Goal: Information Seeking & Learning: Learn about a topic

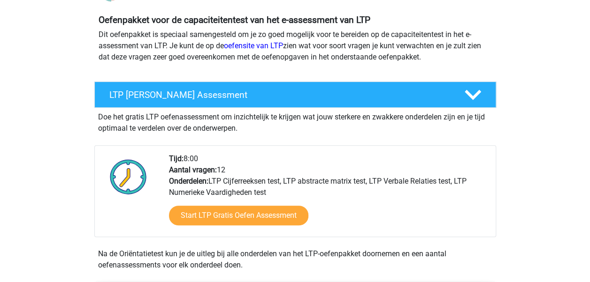
scroll to position [188, 0]
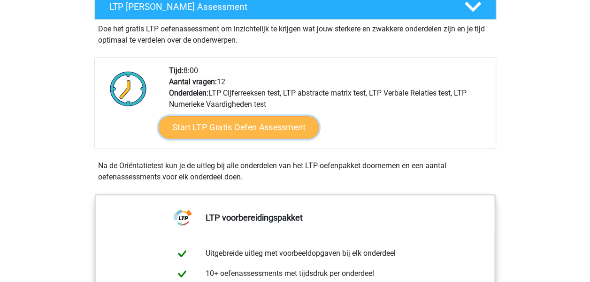
click at [257, 133] on link "Start LTP Gratis Oefen Assessment" at bounding box center [238, 127] width 160 height 23
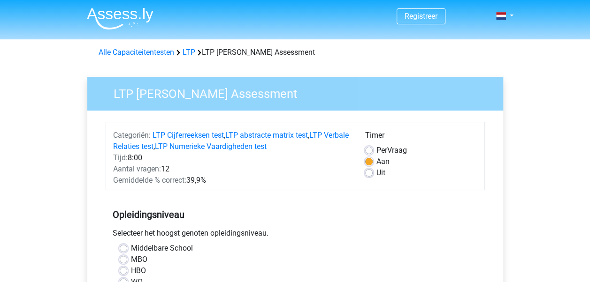
scroll to position [47, 0]
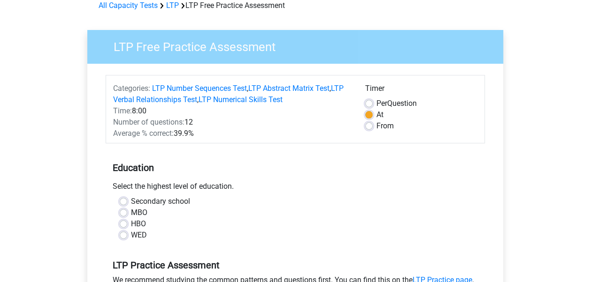
click at [142, 225] on label "HBO" at bounding box center [138, 224] width 15 height 11
click at [127, 225] on input "HBO" at bounding box center [124, 223] width 8 height 9
radio input "true"
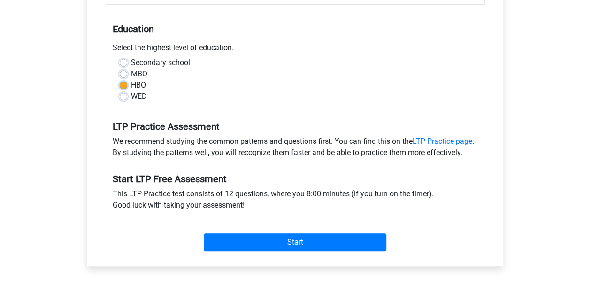
scroll to position [188, 0]
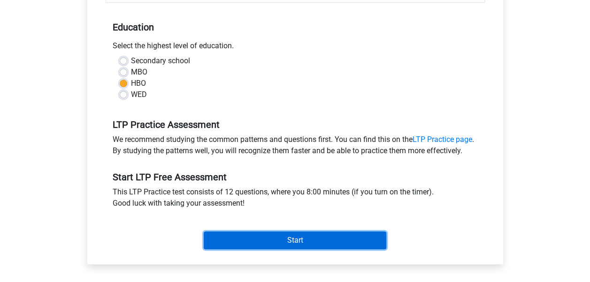
click at [354, 249] on input "Start" at bounding box center [295, 241] width 183 height 18
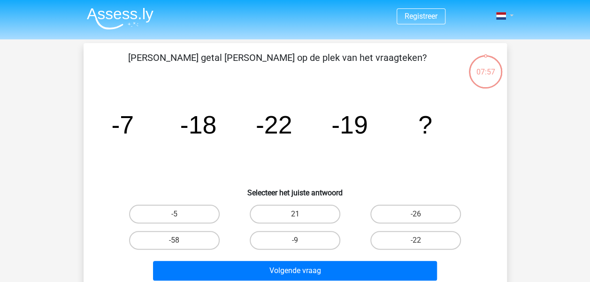
click at [511, 13] on link at bounding box center [501, 15] width 19 height 11
click at [538, 84] on div "Registreer" at bounding box center [295, 281] width 590 height 563
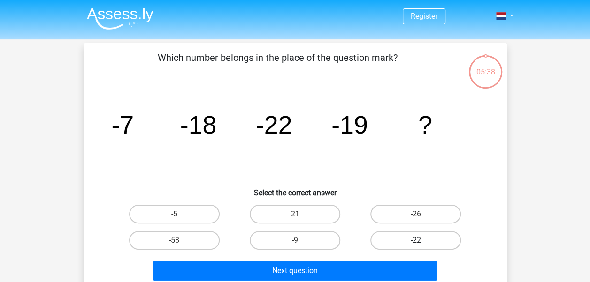
click at [431, 242] on label "-22" at bounding box center [415, 240] width 91 height 19
click at [422, 242] on input "-22" at bounding box center [419, 244] width 6 height 6
radio input "true"
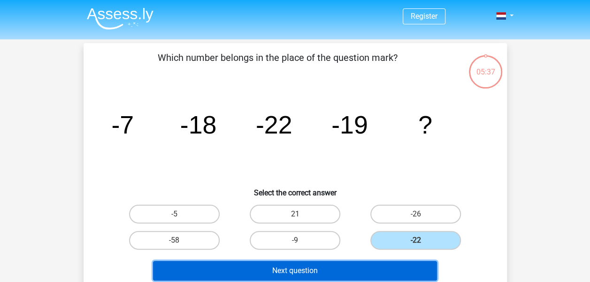
click at [383, 267] on button "Next question" at bounding box center [295, 271] width 284 height 20
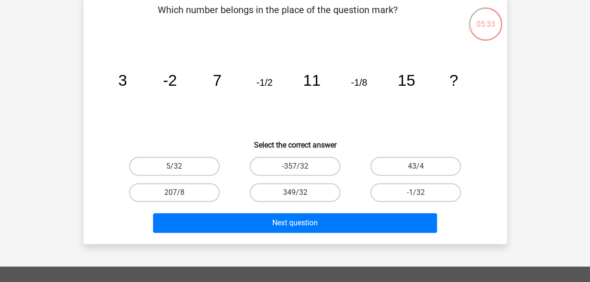
scroll to position [43, 0]
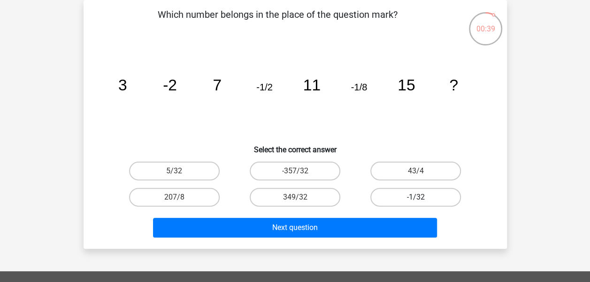
click at [443, 196] on label "-1/32" at bounding box center [415, 197] width 91 height 19
click at [422, 198] on input "-1/32" at bounding box center [419, 201] width 6 height 6
radio input "true"
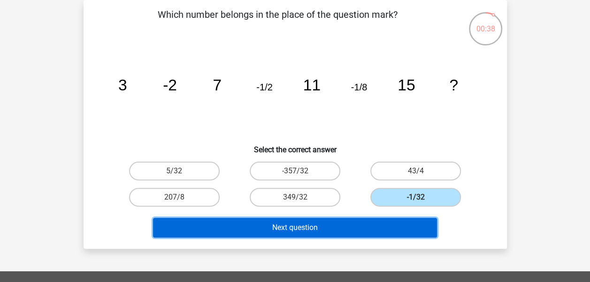
click at [345, 226] on button "Next question" at bounding box center [295, 228] width 284 height 20
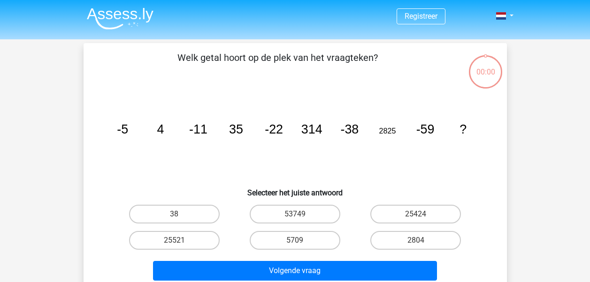
scroll to position [43, 0]
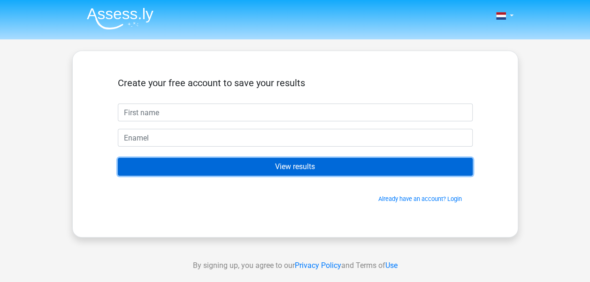
click at [315, 169] on input "Resultaten bekijken" at bounding box center [295, 167] width 355 height 18
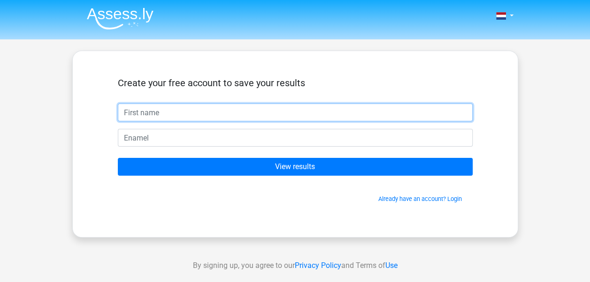
click at [171, 116] on input "text" at bounding box center [295, 113] width 355 height 18
type input "[PERSON_NAME]"
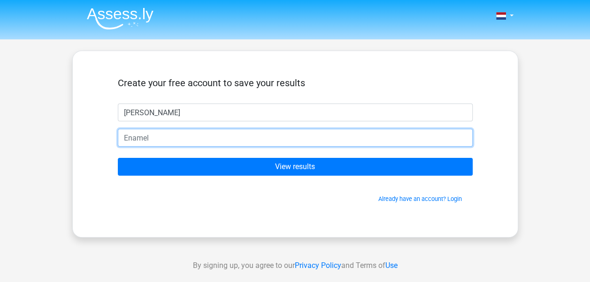
click at [170, 135] on input "email" at bounding box center [295, 138] width 355 height 18
type input "anna_pascal92@yahoo.com"
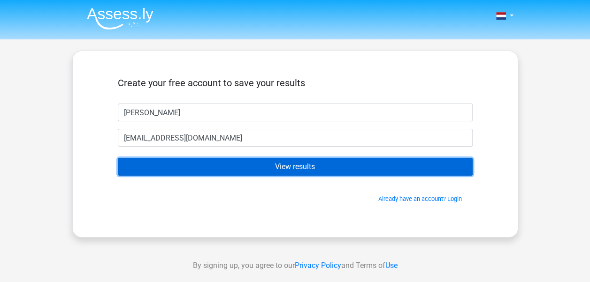
click at [316, 171] on input "Resultaten bekijken" at bounding box center [295, 167] width 355 height 18
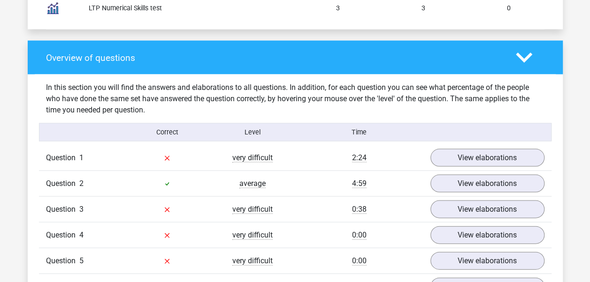
scroll to position [892, 0]
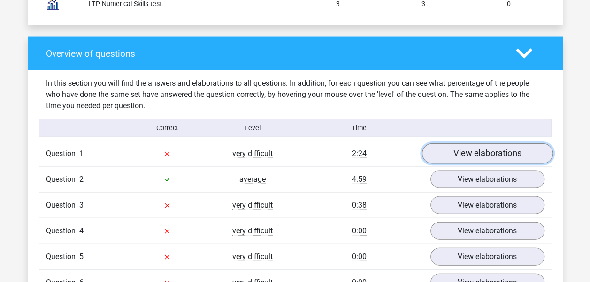
click at [493, 154] on link "View elaborations" at bounding box center [486, 154] width 131 height 21
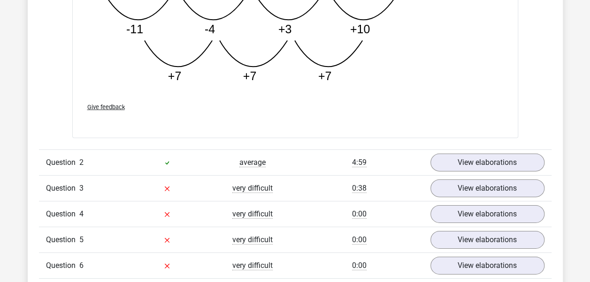
scroll to position [1408, 0]
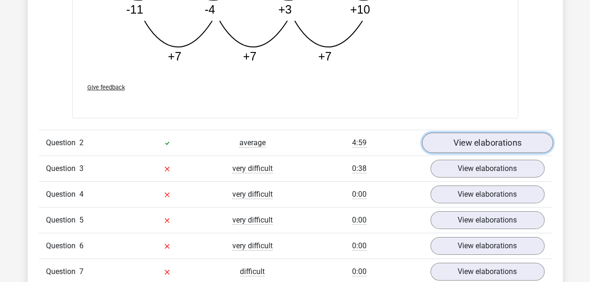
click at [497, 139] on link "View elaborations" at bounding box center [486, 143] width 131 height 21
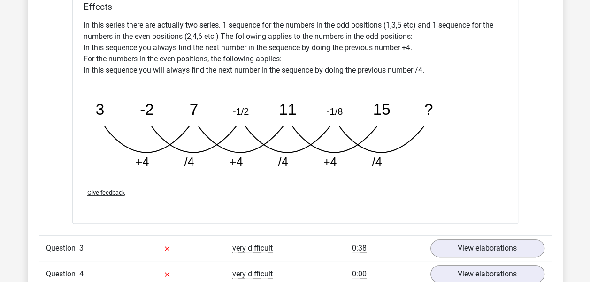
scroll to position [1877, 0]
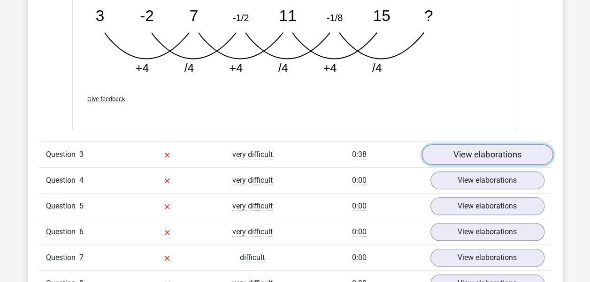
click at [478, 151] on link "View elaborations" at bounding box center [486, 155] width 131 height 21
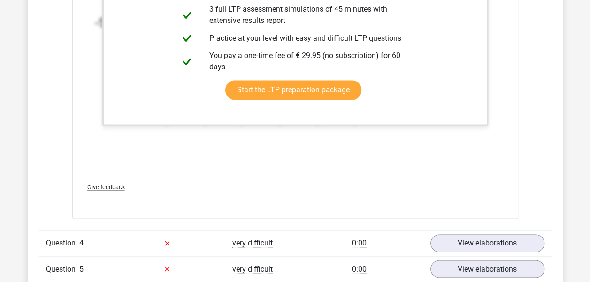
scroll to position [2440, 0]
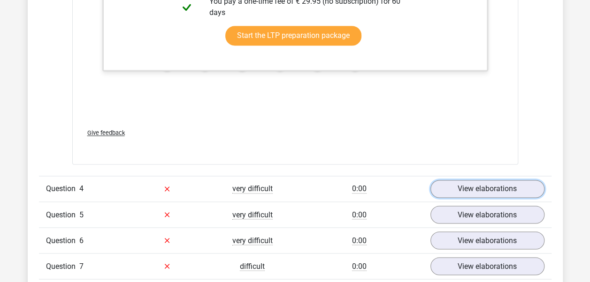
click at [443, 194] on link "View elaborations" at bounding box center [487, 189] width 114 height 18
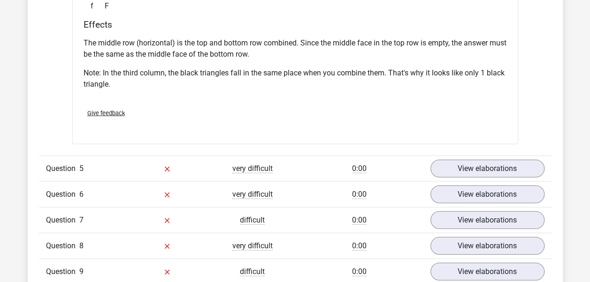
scroll to position [2909, 0]
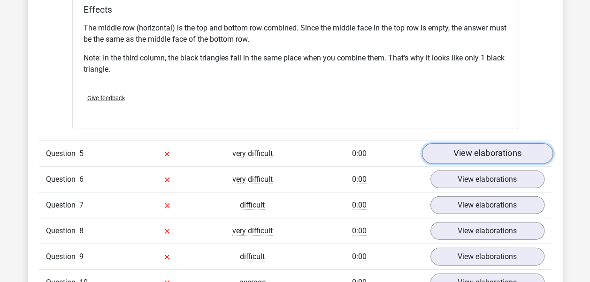
click at [460, 154] on link "View elaborations" at bounding box center [486, 154] width 131 height 21
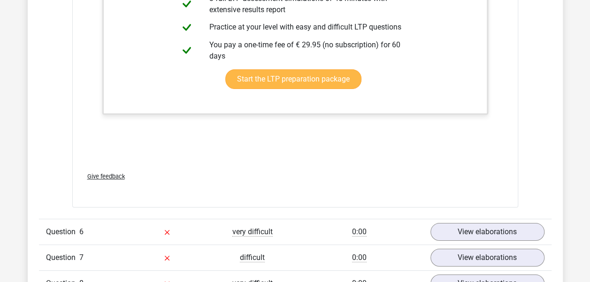
scroll to position [3519, 0]
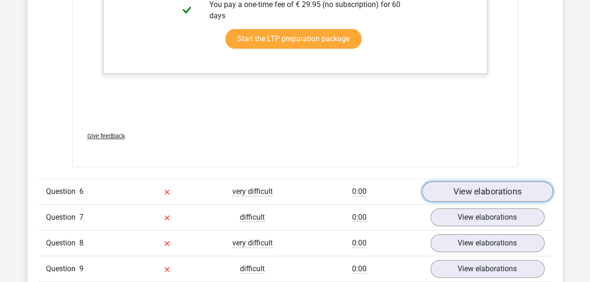
click at [468, 185] on link "View elaborations" at bounding box center [486, 192] width 131 height 21
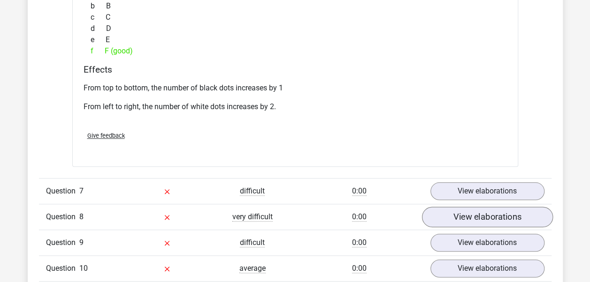
scroll to position [3988, 0]
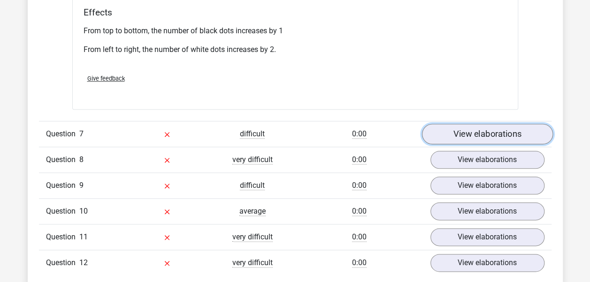
click at [509, 130] on link "View elaborations" at bounding box center [486, 134] width 131 height 21
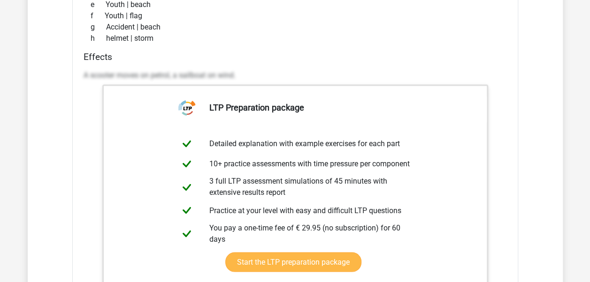
scroll to position [4458, 0]
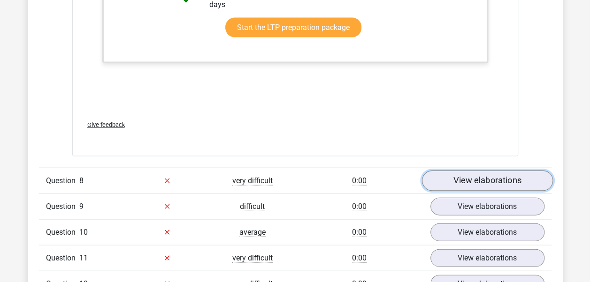
click at [487, 174] on link "View elaborations" at bounding box center [486, 181] width 131 height 21
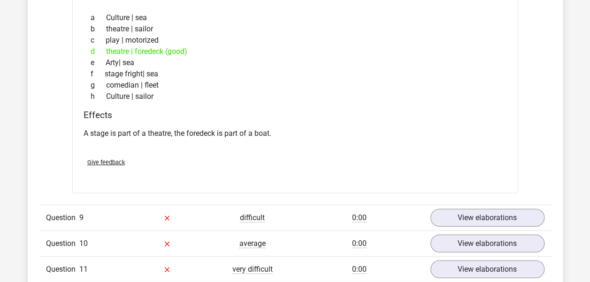
scroll to position [4739, 0]
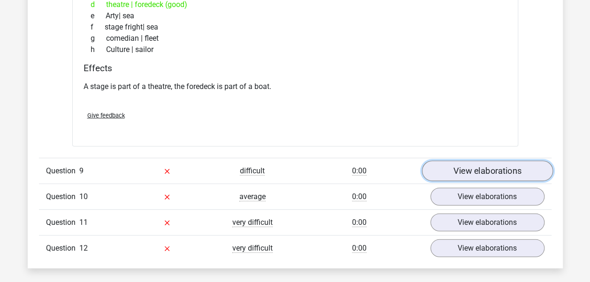
click at [517, 161] on link "View elaborations" at bounding box center [486, 171] width 131 height 21
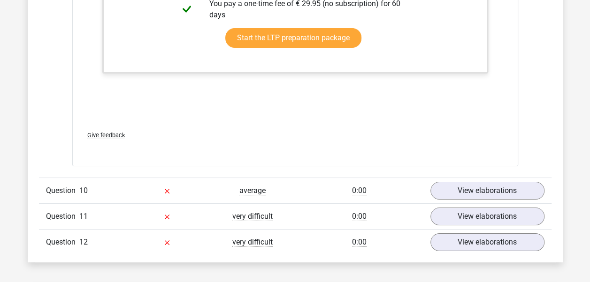
scroll to position [5255, 0]
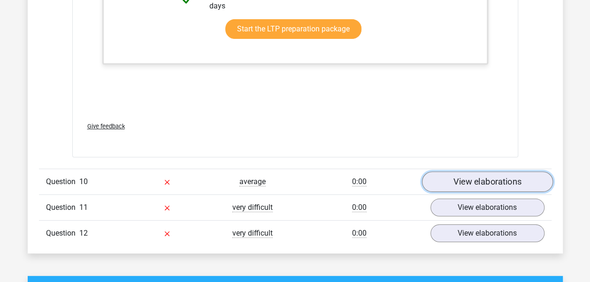
click at [487, 179] on link "View elaborations" at bounding box center [486, 182] width 131 height 21
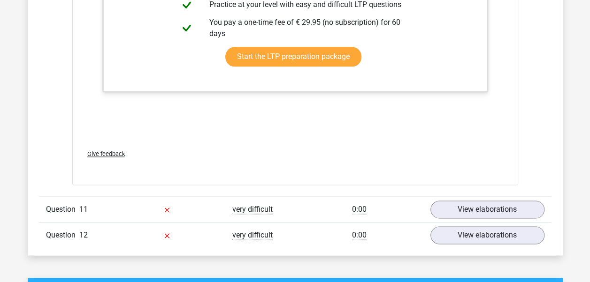
scroll to position [5865, 0]
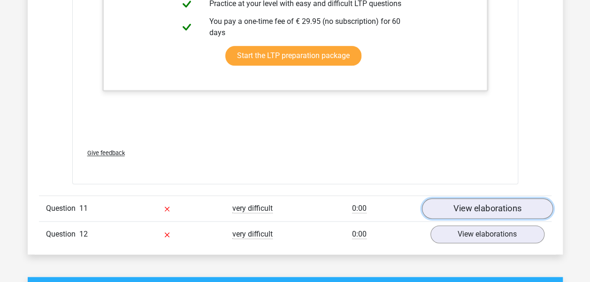
click at [469, 198] on link "View elaborations" at bounding box center [486, 208] width 131 height 21
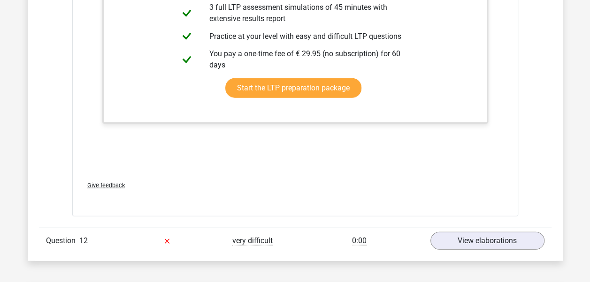
scroll to position [6522, 0]
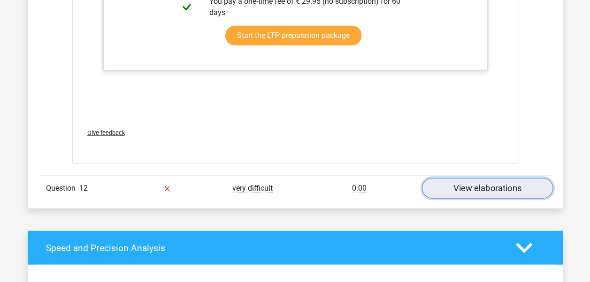
click at [491, 179] on link "View elaborations" at bounding box center [486, 189] width 131 height 21
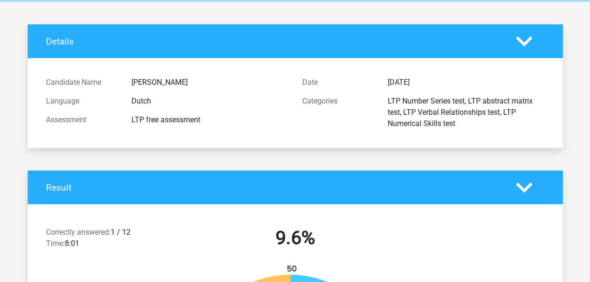
scroll to position [0, 0]
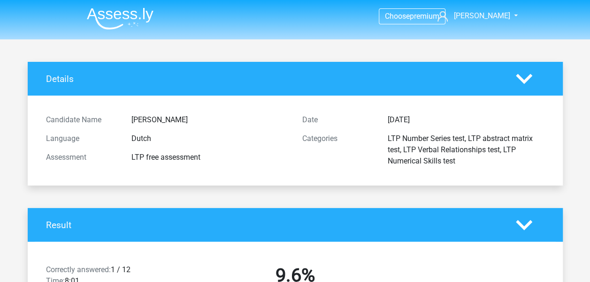
click at [132, 24] on img at bounding box center [120, 19] width 67 height 22
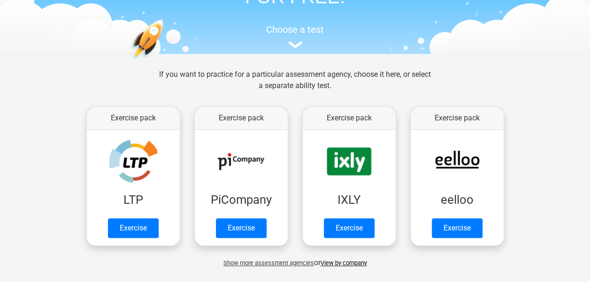
scroll to position [94, 0]
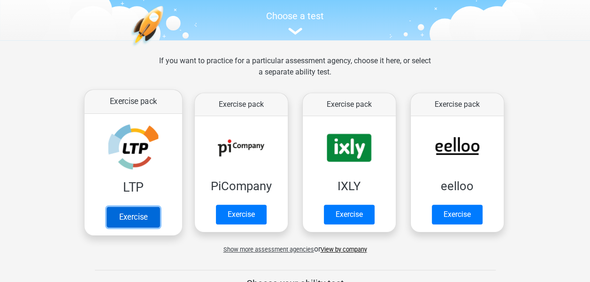
click at [141, 221] on link "Exercise" at bounding box center [133, 217] width 53 height 21
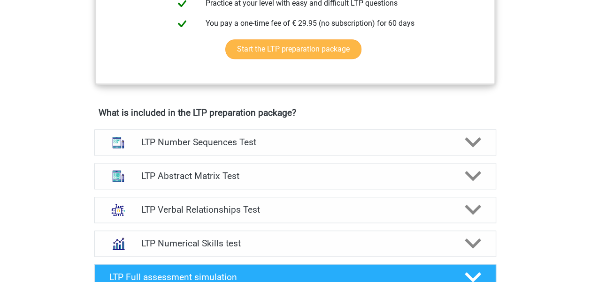
scroll to position [516, 0]
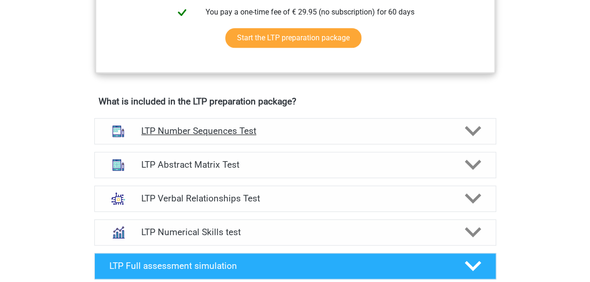
click at [483, 130] on div at bounding box center [472, 131] width 32 height 16
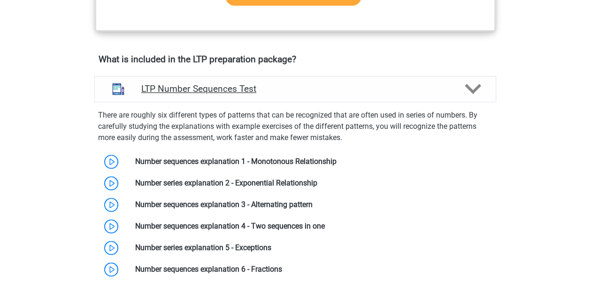
scroll to position [610, 0]
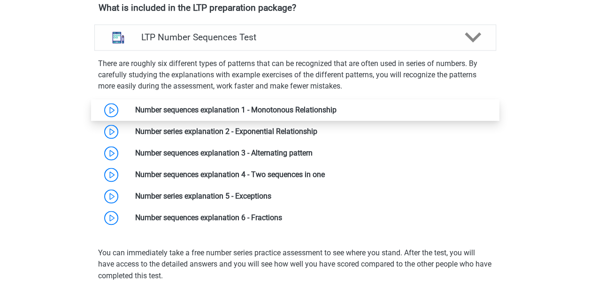
click at [336, 111] on link at bounding box center [336, 110] width 0 height 9
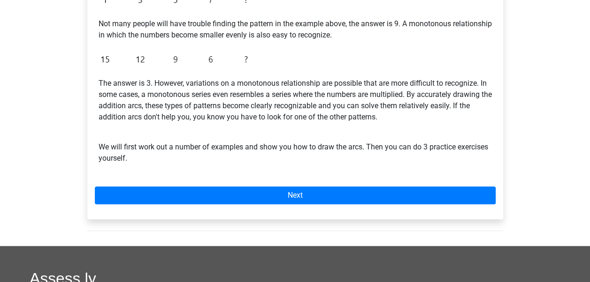
scroll to position [282, 0]
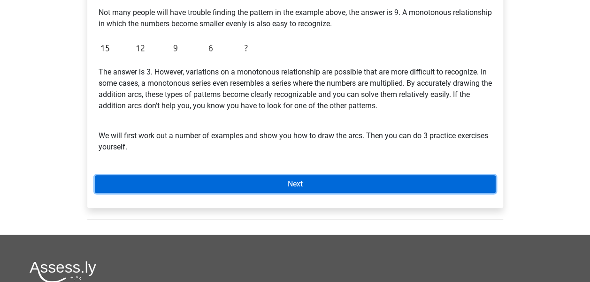
click at [206, 185] on link "Next" at bounding box center [295, 184] width 401 height 18
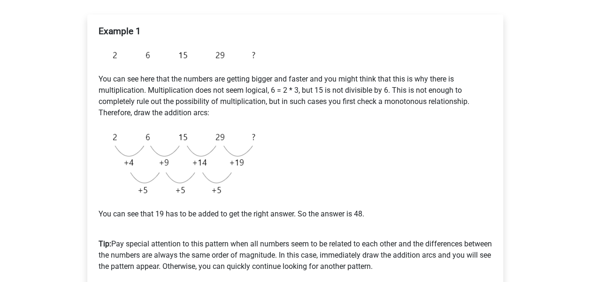
scroll to position [235, 0]
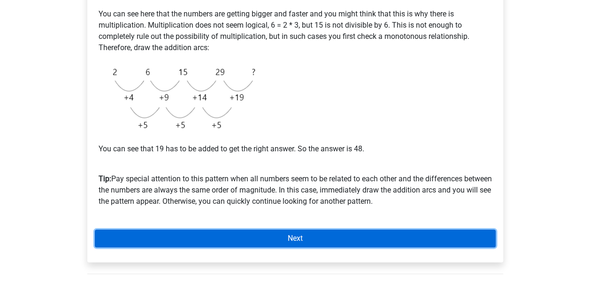
click at [319, 231] on link "Next" at bounding box center [295, 239] width 401 height 18
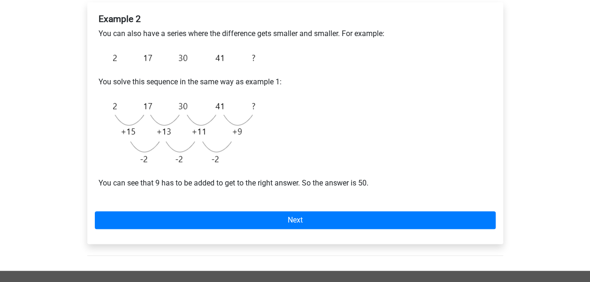
scroll to position [188, 0]
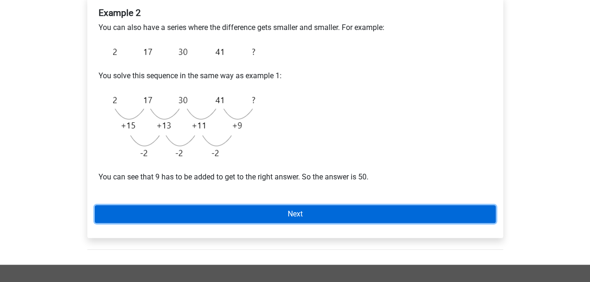
click at [328, 216] on link "Next" at bounding box center [295, 215] width 401 height 18
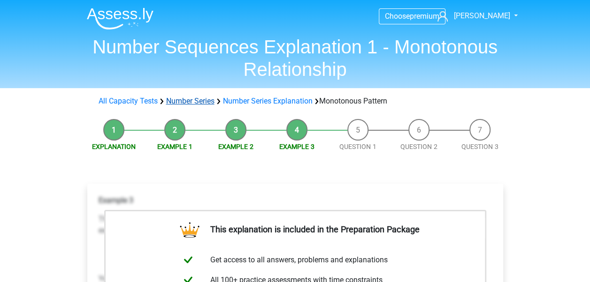
click at [189, 99] on link "Number Series" at bounding box center [190, 101] width 48 height 9
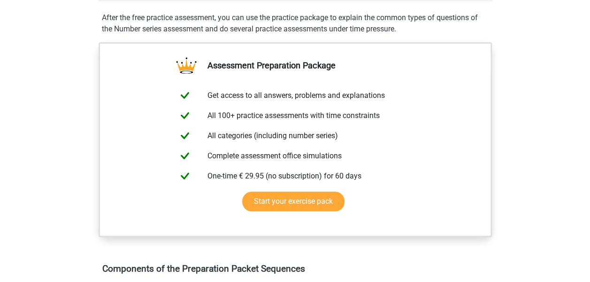
scroll to position [422, 0]
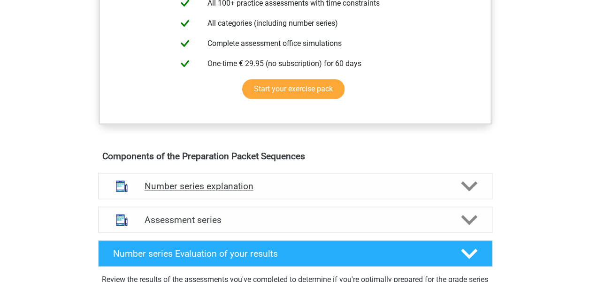
click at [472, 182] on icon at bounding box center [469, 186] width 16 height 16
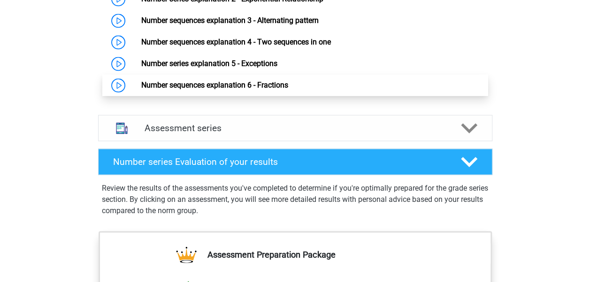
scroll to position [704, 0]
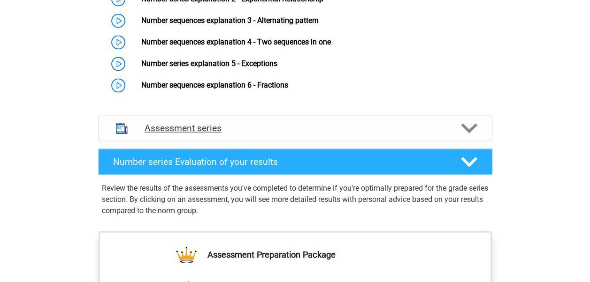
click at [449, 137] on div "Assessment series" at bounding box center [295, 128] width 394 height 26
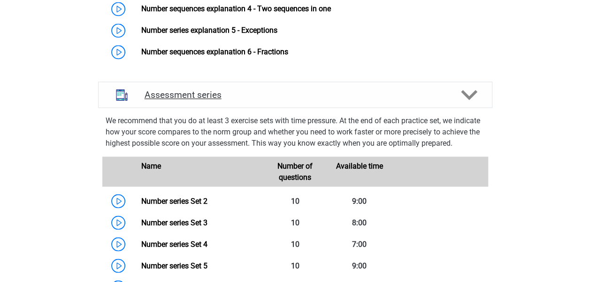
scroll to position [751, 0]
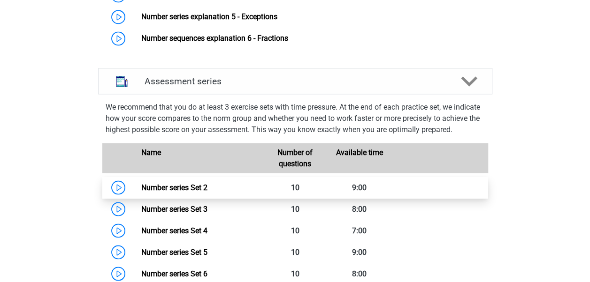
click at [141, 192] on link "Number series Set 2" at bounding box center [174, 187] width 66 height 9
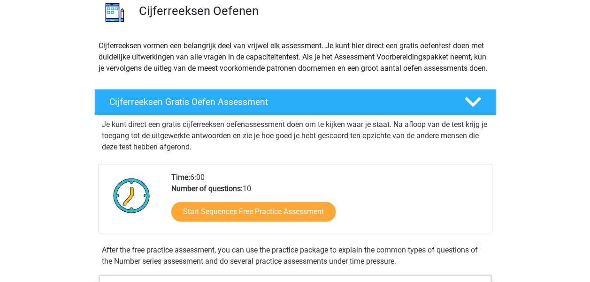
scroll to position [0, 0]
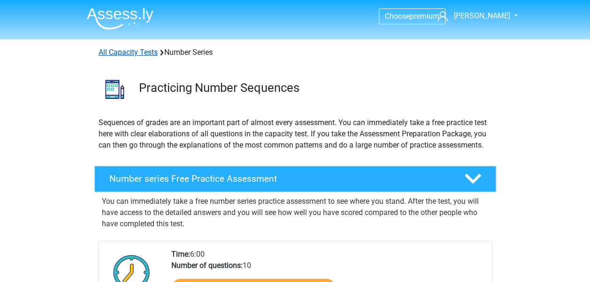
click at [148, 53] on link "All Capacity Tests" at bounding box center [128, 52] width 59 height 9
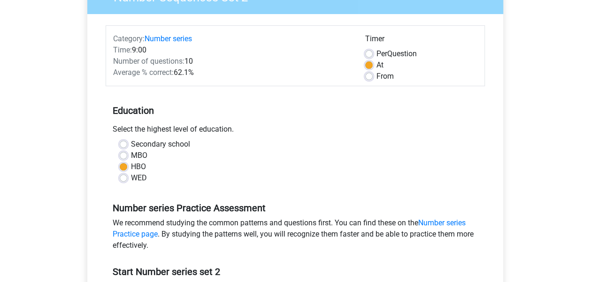
scroll to position [188, 0]
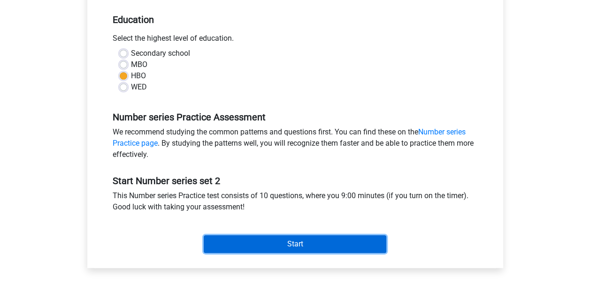
click at [319, 243] on input "Start" at bounding box center [295, 245] width 183 height 18
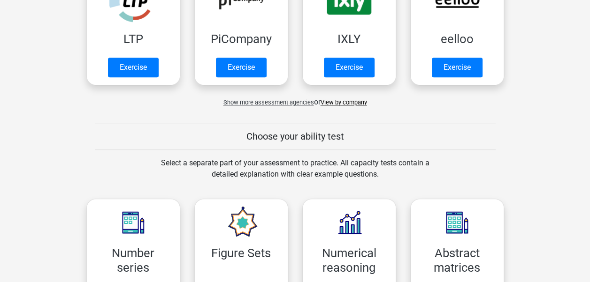
scroll to position [188, 0]
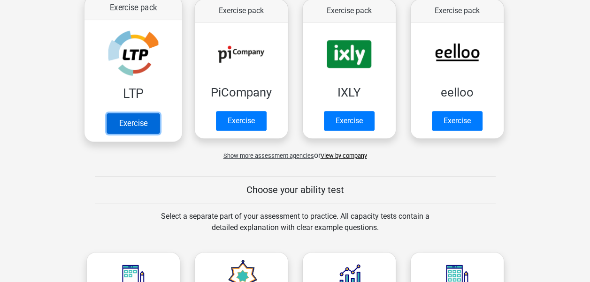
click at [149, 113] on link "Exercise" at bounding box center [133, 123] width 53 height 21
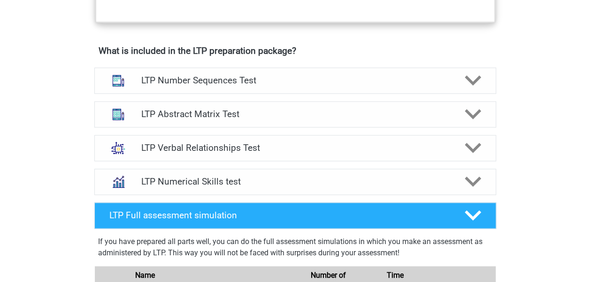
scroll to position [563, 0]
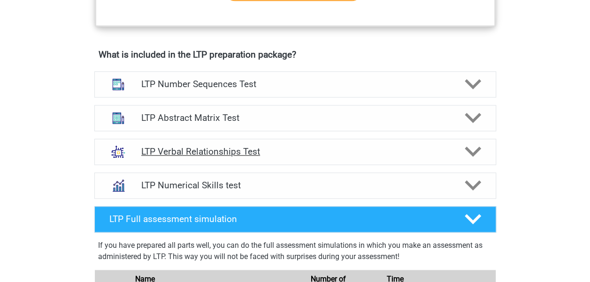
click at [472, 150] on icon at bounding box center [473, 152] width 16 height 16
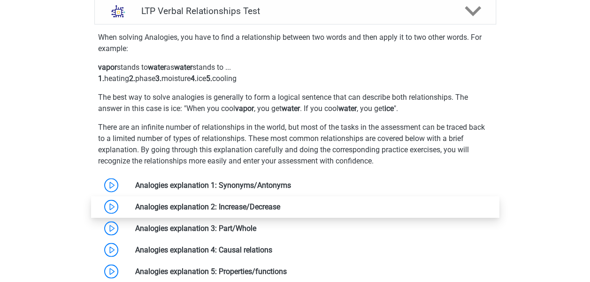
scroll to position [751, 0]
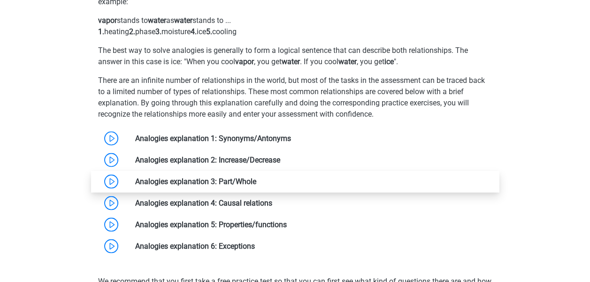
click at [256, 183] on link at bounding box center [256, 181] width 0 height 9
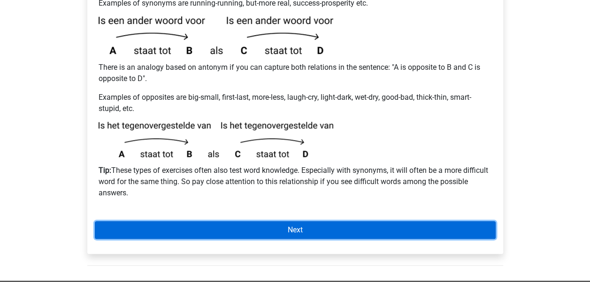
scroll to position [282, 0]
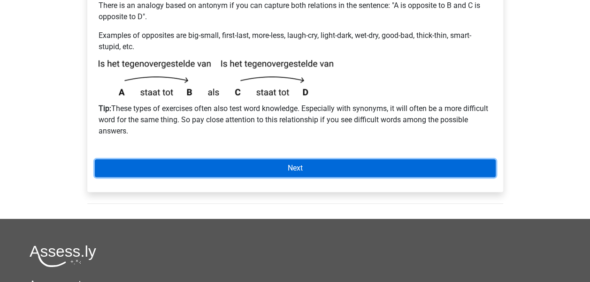
click at [394, 167] on link "Next" at bounding box center [295, 169] width 401 height 18
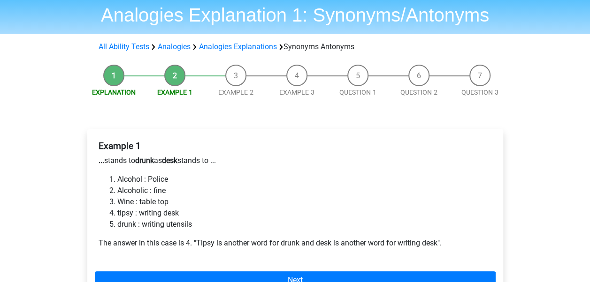
scroll to position [47, 0]
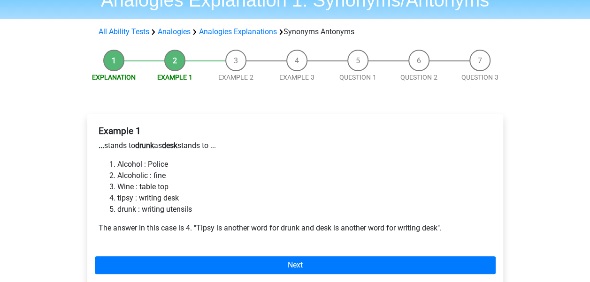
click at [128, 195] on li "tipsy : writing desk" at bounding box center [304, 198] width 374 height 11
copy li "tipsy"
click at [353, 168] on li "Alcohol : Police" at bounding box center [304, 164] width 374 height 11
drag, startPoint x: 149, startPoint y: 200, endPoint x: 181, endPoint y: 202, distance: 31.5
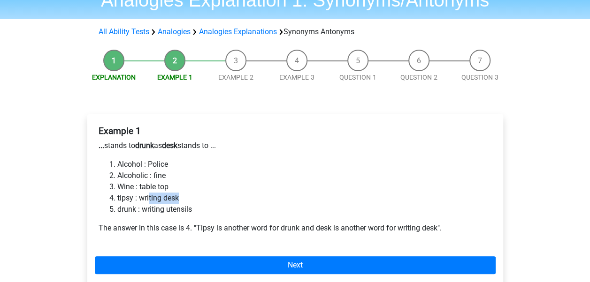
click at [181, 202] on li "tipsy : writing desk" at bounding box center [304, 198] width 374 height 11
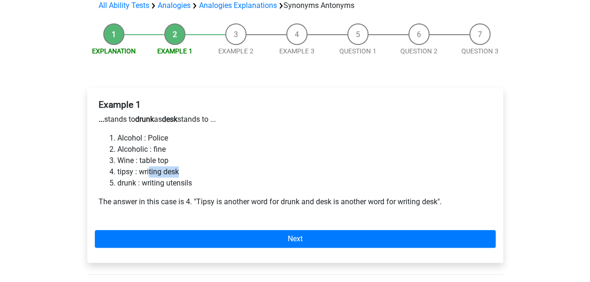
scroll to position [94, 0]
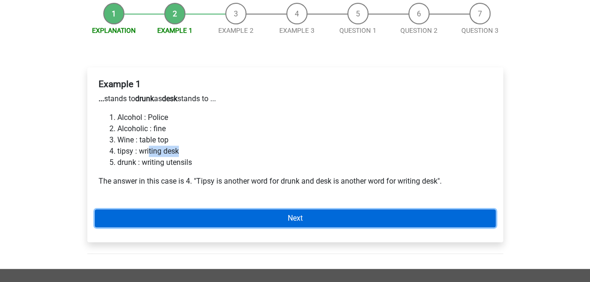
click at [421, 219] on link "Next" at bounding box center [295, 219] width 401 height 18
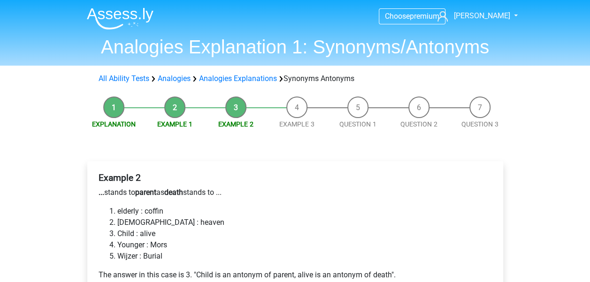
click at [156, 214] on li "elderly : coffin" at bounding box center [304, 211] width 374 height 11
copy li "coffin"
drag, startPoint x: 122, startPoint y: 236, endPoint x: 134, endPoint y: 235, distance: 11.8
click at [134, 235] on li "Child : alive" at bounding box center [304, 234] width 374 height 11
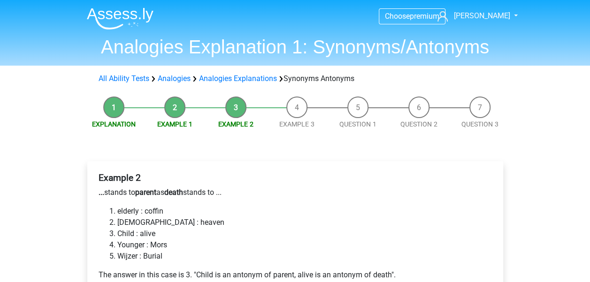
click at [302, 229] on li "Child : alive" at bounding box center [304, 234] width 374 height 11
click at [121, 257] on li "Wijzer : Burial" at bounding box center [304, 256] width 374 height 11
copy li "Wijzer"
click at [156, 258] on li "Wijzer : Burial" at bounding box center [304, 256] width 374 height 11
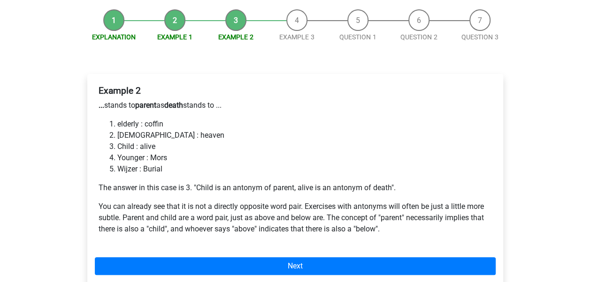
scroll to position [94, 0]
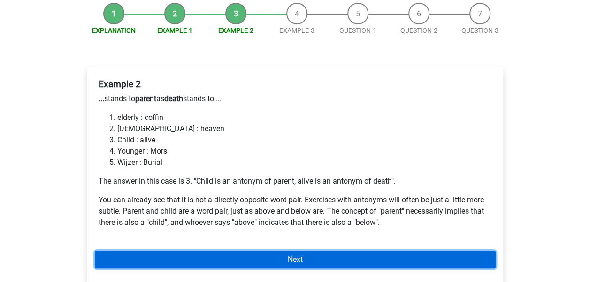
click at [389, 258] on link "Next" at bounding box center [295, 260] width 401 height 18
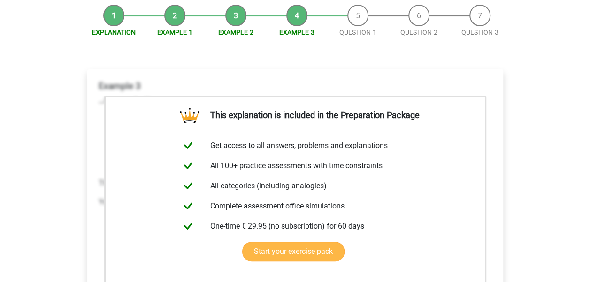
scroll to position [188, 0]
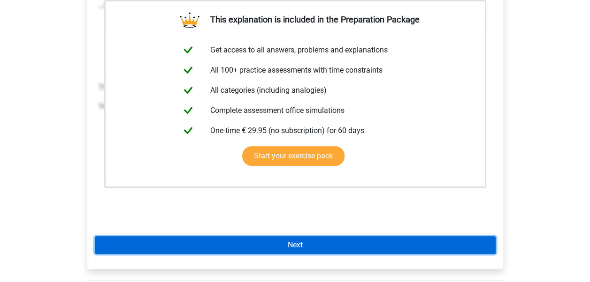
click at [388, 244] on link "Next" at bounding box center [295, 245] width 401 height 18
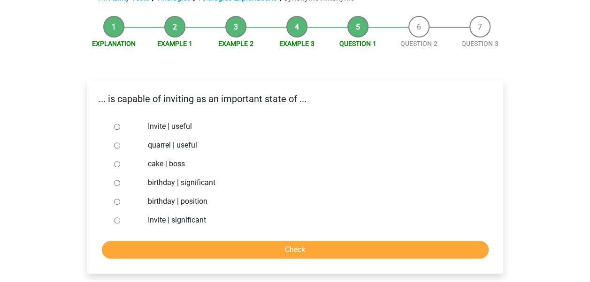
scroll to position [94, 0]
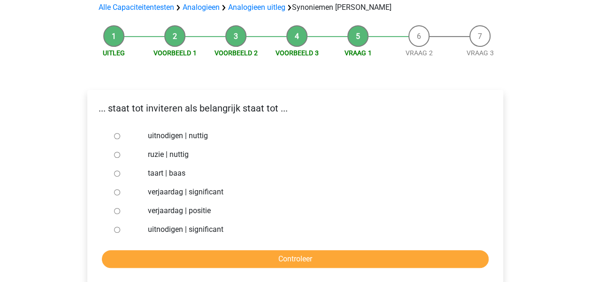
click at [116, 227] on input "uitnodigen | significant" at bounding box center [117, 230] width 6 height 6
radio input "true"
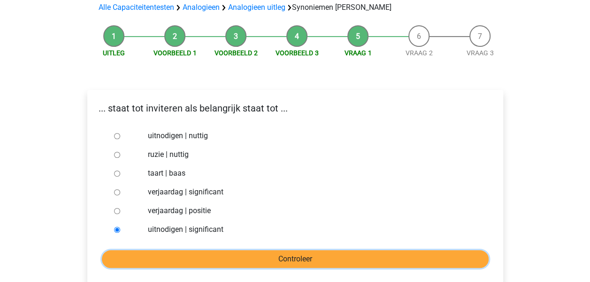
click at [256, 251] on input "Check" at bounding box center [295, 260] width 387 height 18
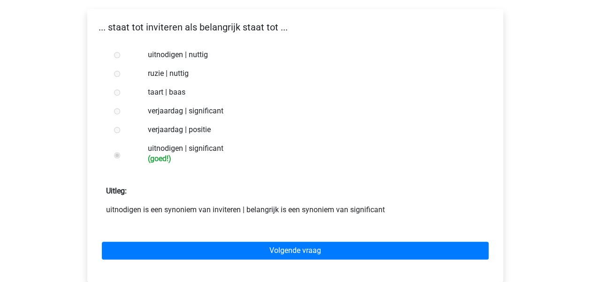
scroll to position [188, 0]
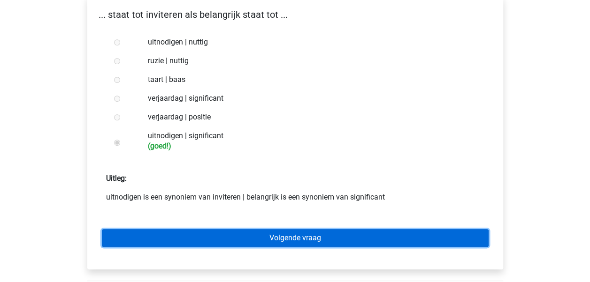
click at [316, 229] on link "Volgende vraag" at bounding box center [295, 238] width 387 height 18
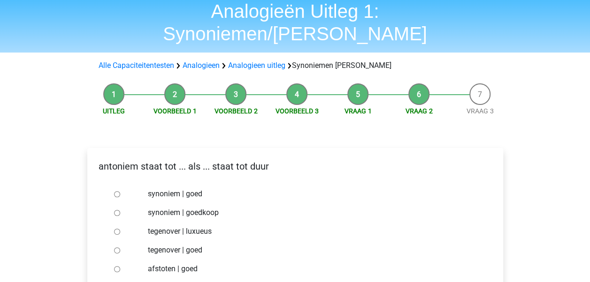
scroll to position [47, 0]
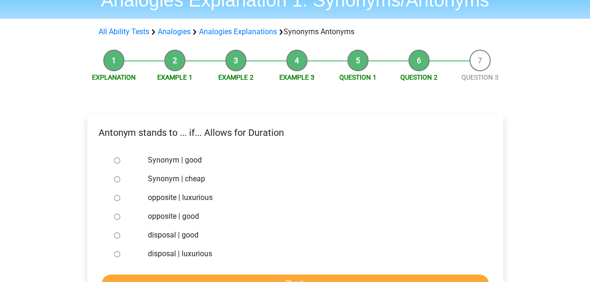
click at [117, 181] on input "Synonym | cheap" at bounding box center [117, 179] width 6 height 6
radio input "true"
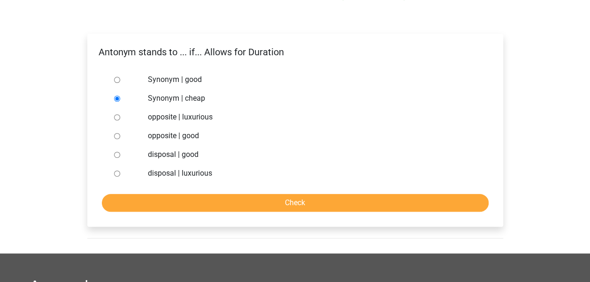
scroll to position [141, 0]
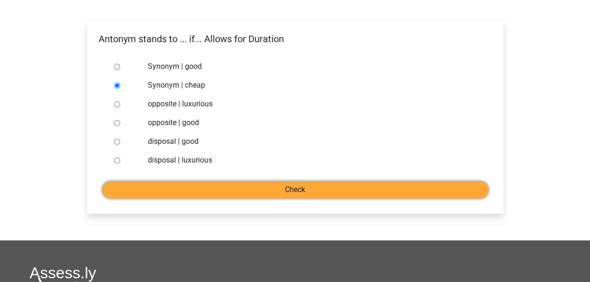
click at [347, 185] on input "Controleer" at bounding box center [295, 190] width 387 height 18
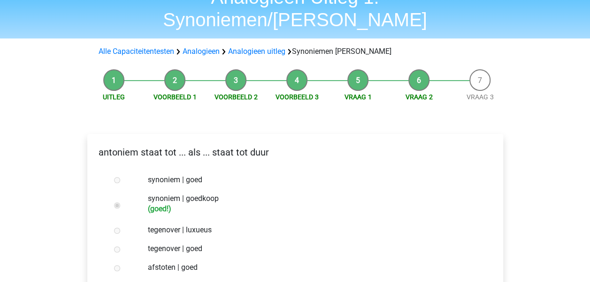
scroll to position [141, 0]
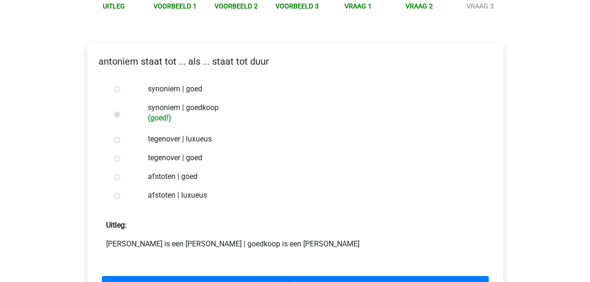
click at [358, 258] on div "Volgende vraag" at bounding box center [295, 284] width 401 height 52
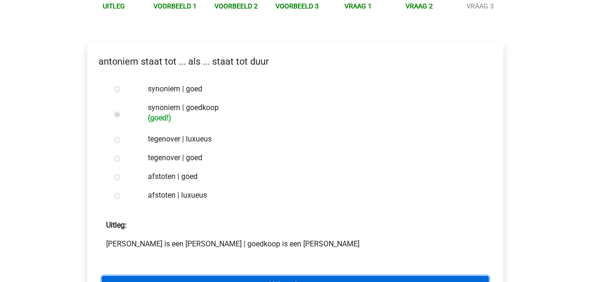
click at [360, 276] on link "Volgende vraag" at bounding box center [295, 285] width 387 height 18
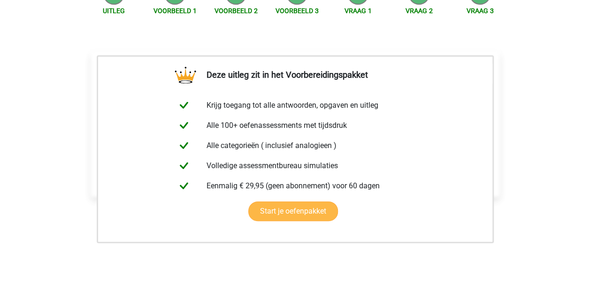
scroll to position [188, 0]
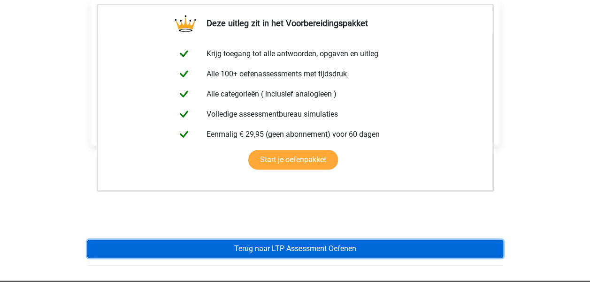
click at [375, 240] on link "Terug naar LTP Assessment Oefenen" at bounding box center [295, 249] width 416 height 18
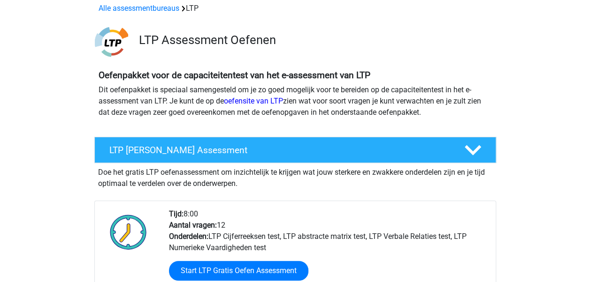
scroll to position [94, 0]
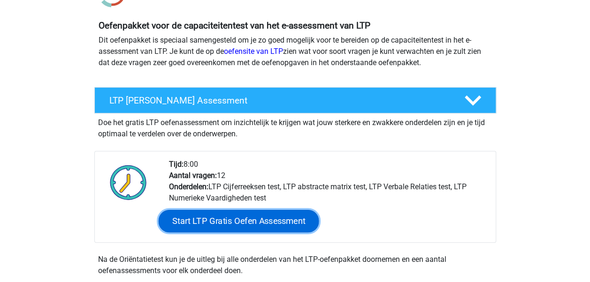
click at [280, 228] on link "Start LTP Gratis Oefen Assessment" at bounding box center [238, 221] width 160 height 23
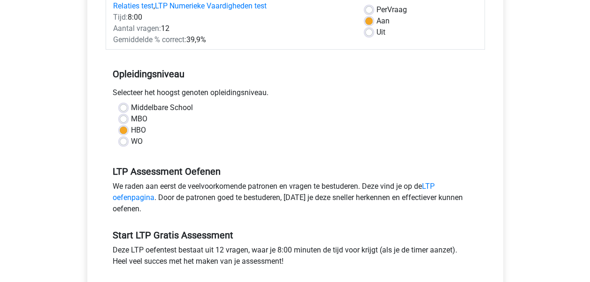
scroll to position [282, 0]
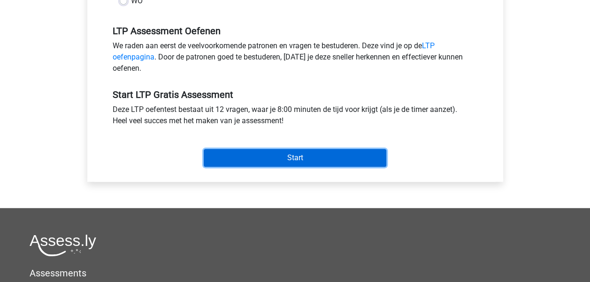
click at [337, 156] on input "Start" at bounding box center [295, 158] width 183 height 18
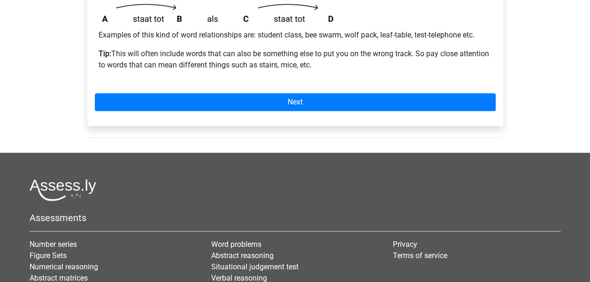
scroll to position [235, 0]
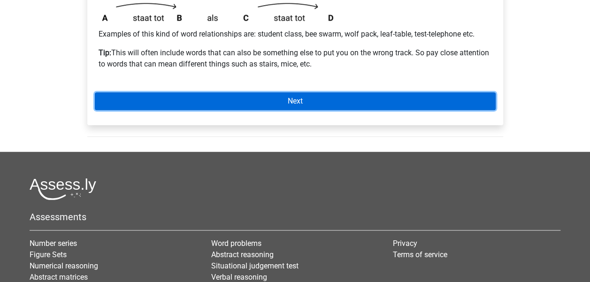
click at [325, 94] on link "Next" at bounding box center [295, 101] width 401 height 18
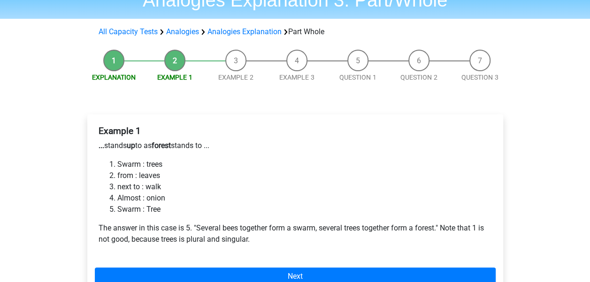
scroll to position [141, 0]
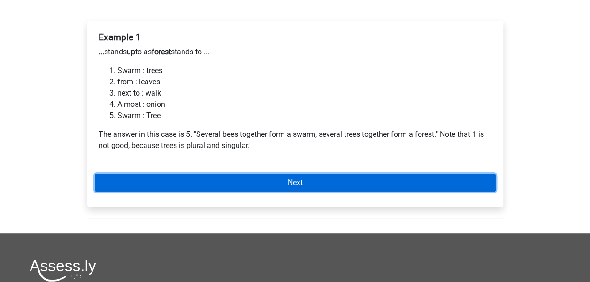
click at [323, 178] on link "Next" at bounding box center [295, 183] width 401 height 18
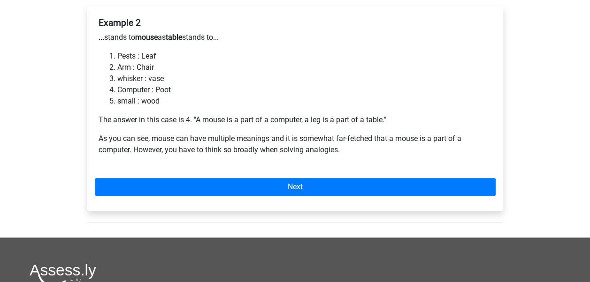
scroll to position [141, 0]
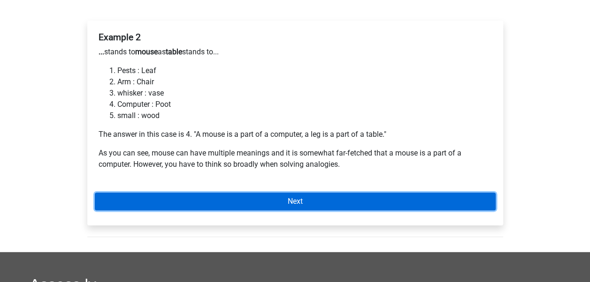
click at [366, 193] on link "Next" at bounding box center [295, 202] width 401 height 18
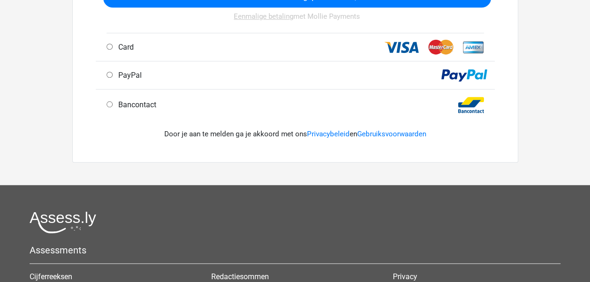
scroll to position [422, 0]
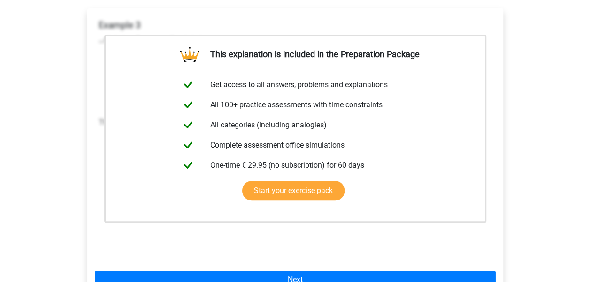
scroll to position [235, 0]
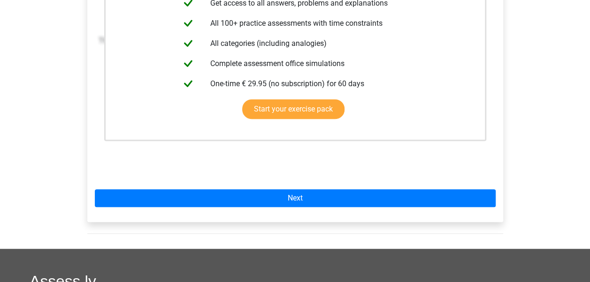
click at [345, 207] on div "This explanation is included in the Preparation Package Get access to all answe…" at bounding box center [295, 75] width 416 height 296
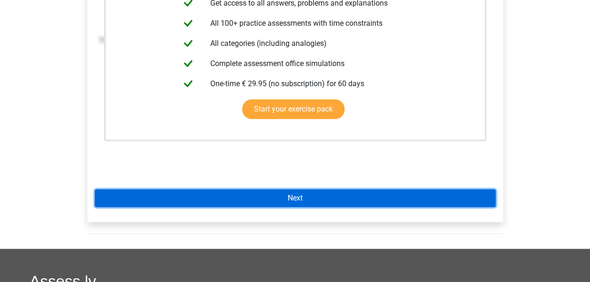
click at [343, 200] on link "Next" at bounding box center [295, 199] width 401 height 18
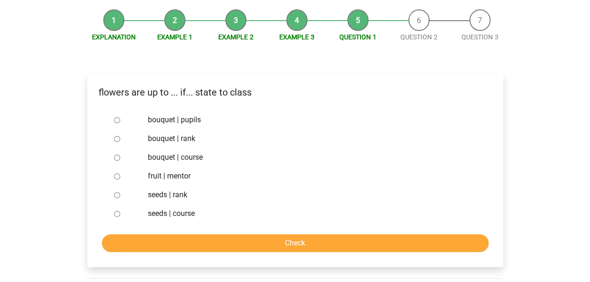
scroll to position [94, 0]
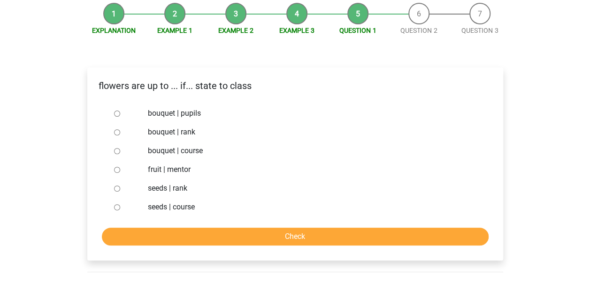
click at [186, 115] on label "bouquet | pupils" at bounding box center [310, 113] width 325 height 11
click at [120, 115] on input "bouquet | pupils" at bounding box center [117, 114] width 6 height 6
radio input "true"
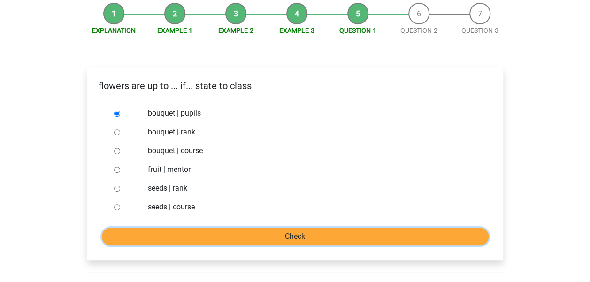
click at [259, 243] on input "Controleer" at bounding box center [295, 237] width 387 height 18
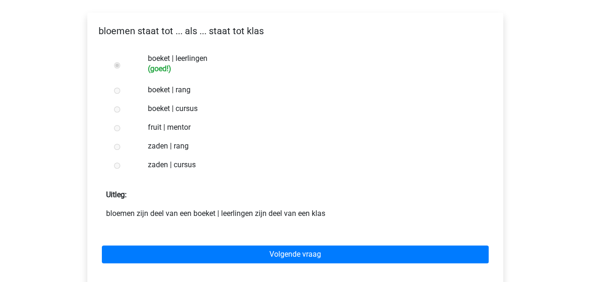
scroll to position [188, 0]
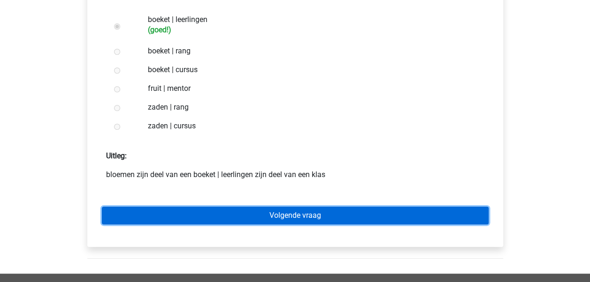
click at [296, 216] on link "Volgende vraag" at bounding box center [295, 216] width 387 height 18
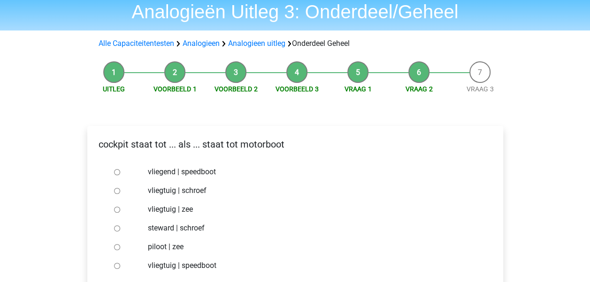
scroll to position [47, 0]
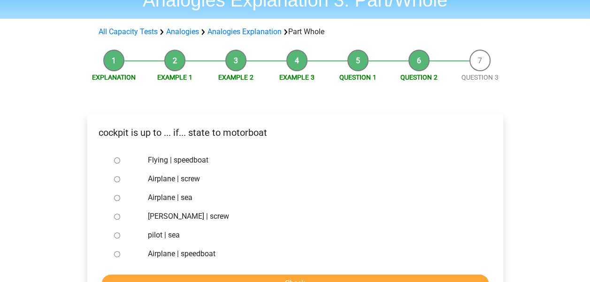
click at [113, 132] on p "cockpit is up to ... if... state to motorboat" at bounding box center [295, 133] width 401 height 14
copy p "cockpit"
click at [184, 180] on label "Airplane | screw" at bounding box center [310, 179] width 325 height 11
click at [120, 180] on input "Airplane | screw" at bounding box center [117, 179] width 6 height 6
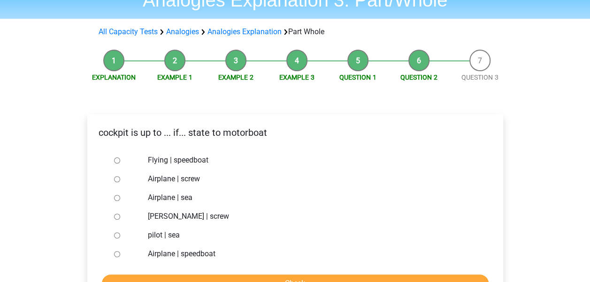
radio input "true"
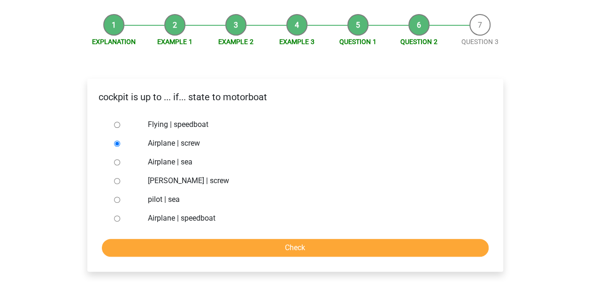
scroll to position [141, 0]
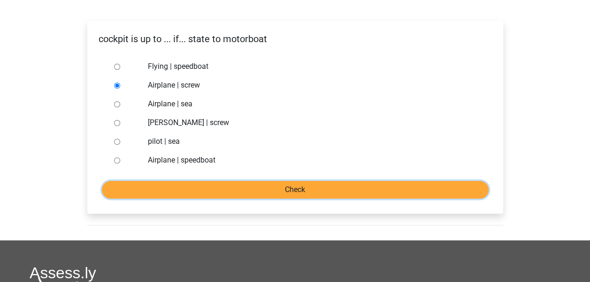
click at [247, 191] on input "Controleer" at bounding box center [295, 190] width 387 height 18
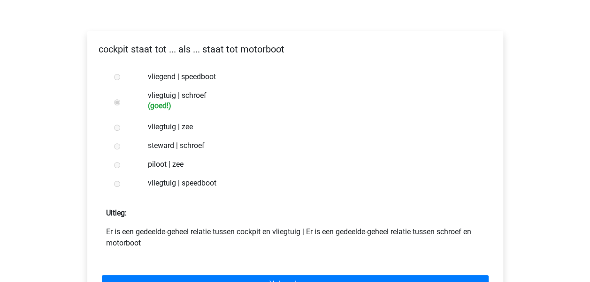
scroll to position [141, 0]
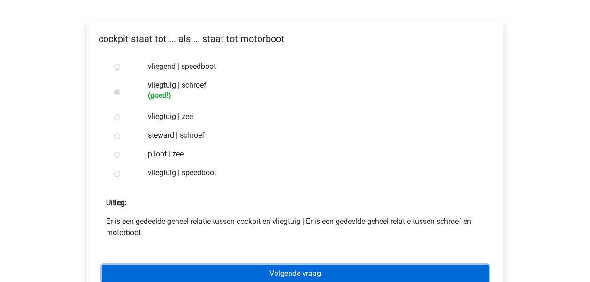
click at [405, 281] on link "Volgende vraag" at bounding box center [295, 274] width 387 height 18
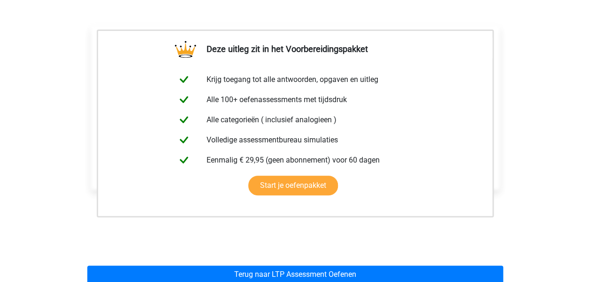
scroll to position [188, 0]
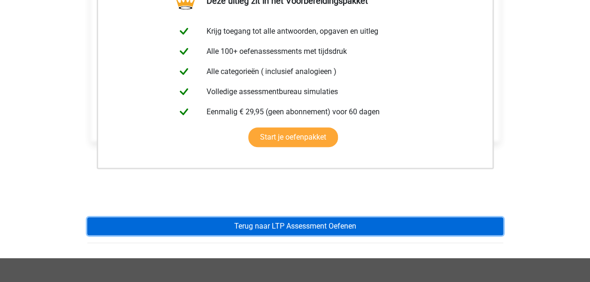
click at [400, 230] on link "Terug naar LTP Assessment Oefenen" at bounding box center [295, 227] width 416 height 18
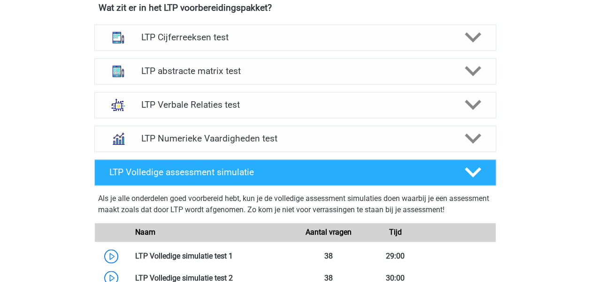
scroll to position [798, 0]
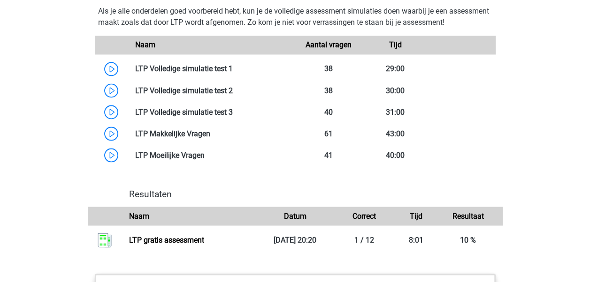
drag, startPoint x: 537, startPoint y: 117, endPoint x: 541, endPoint y: 120, distance: 5.5
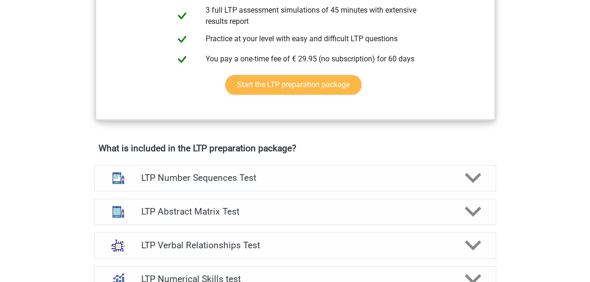
scroll to position [516, 0]
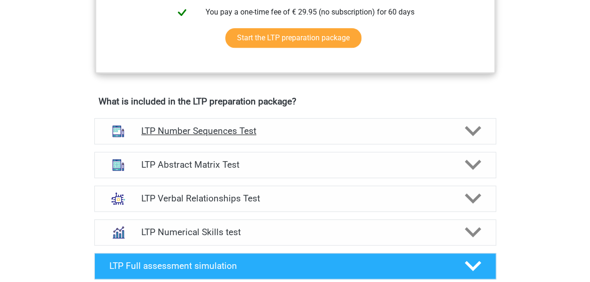
click at [386, 135] on h4 "LTP Number Sequences Test" at bounding box center [294, 131] width 307 height 11
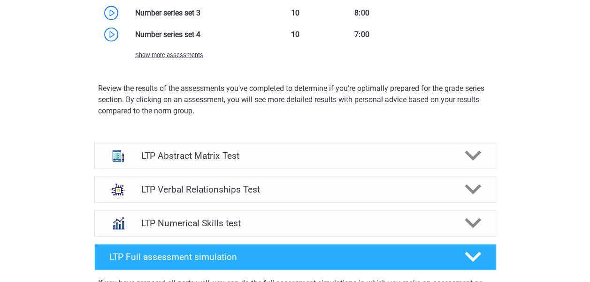
scroll to position [1079, 0]
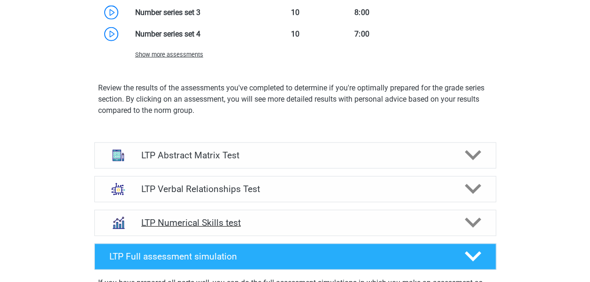
click at [378, 226] on h4 "LTP Numerical Skills test" at bounding box center [294, 223] width 307 height 11
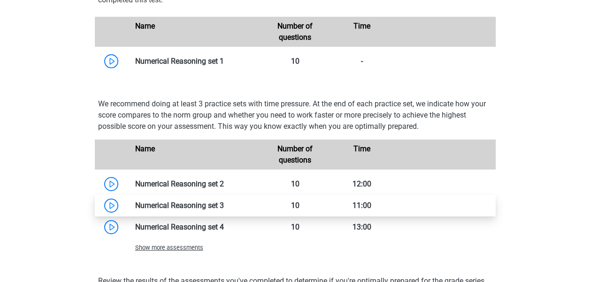
scroll to position [1455, 0]
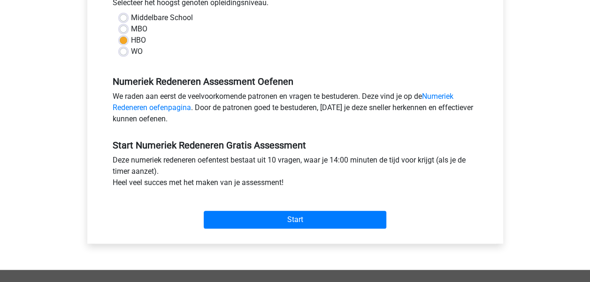
scroll to position [282, 0]
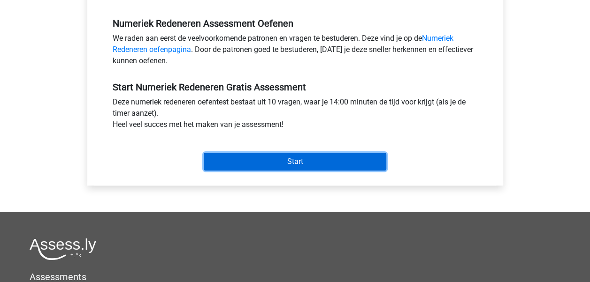
click at [321, 159] on input "Start" at bounding box center [295, 162] width 183 height 18
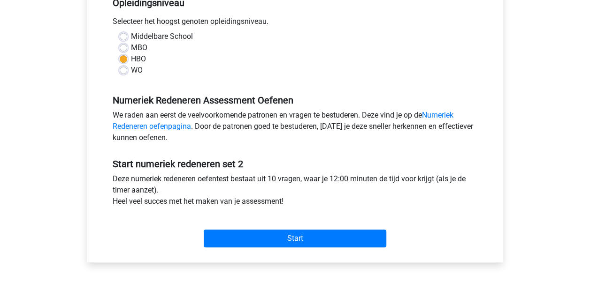
scroll to position [282, 0]
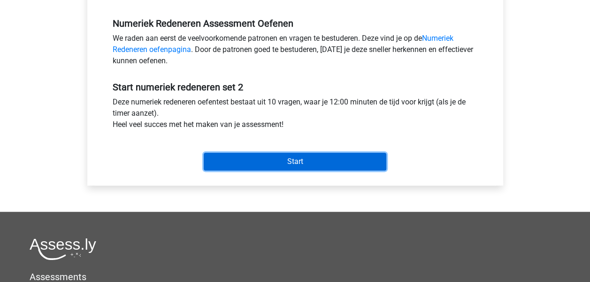
click at [333, 159] on input "Start" at bounding box center [295, 162] width 183 height 18
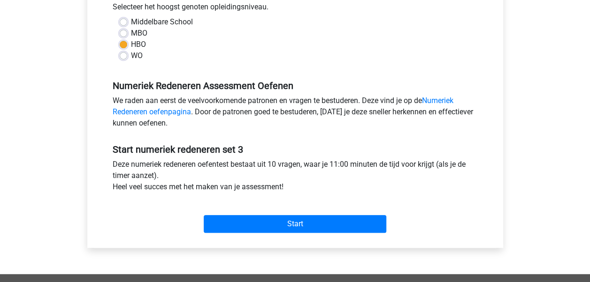
scroll to position [235, 0]
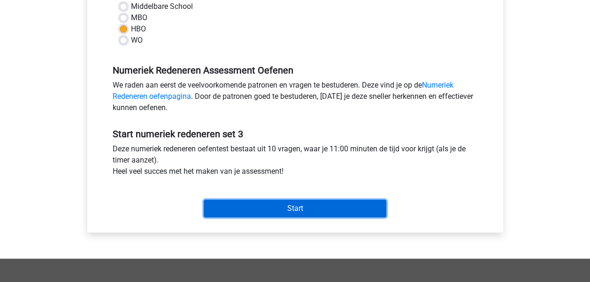
click at [347, 203] on input "Start" at bounding box center [295, 209] width 183 height 18
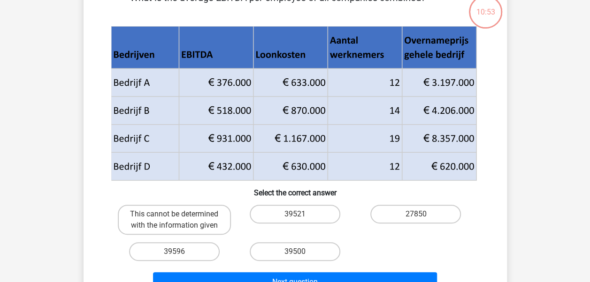
scroll to position [47, 0]
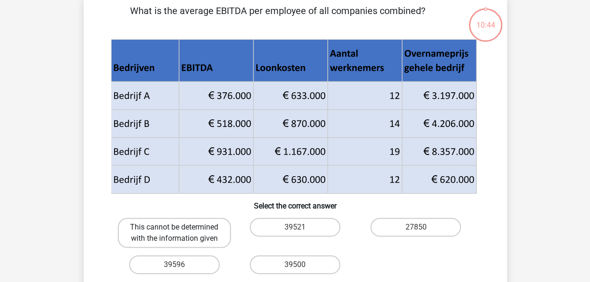
click at [188, 241] on label "This cannot be determined with the information given" at bounding box center [174, 233] width 113 height 30
click at [180, 234] on input "This cannot be determined with the information given" at bounding box center [177, 231] width 6 height 6
radio input "true"
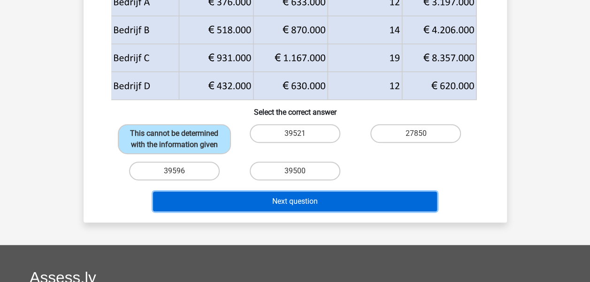
click at [297, 212] on button "Next question" at bounding box center [295, 202] width 284 height 20
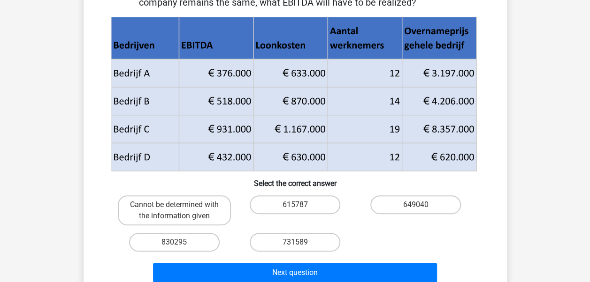
scroll to position [137, 0]
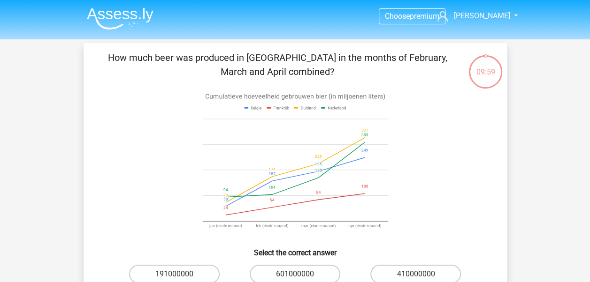
scroll to position [47, 0]
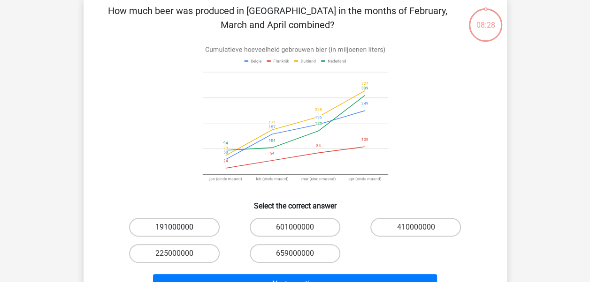
click at [167, 223] on label "191000000" at bounding box center [174, 227] width 91 height 19
click at [174, 228] on input "191000000" at bounding box center [177, 231] width 6 height 6
radio input "true"
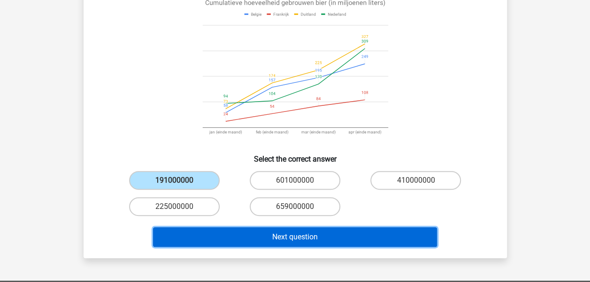
click at [248, 243] on button "Next question" at bounding box center [295, 238] width 284 height 20
